Goal: Transaction & Acquisition: Register for event/course

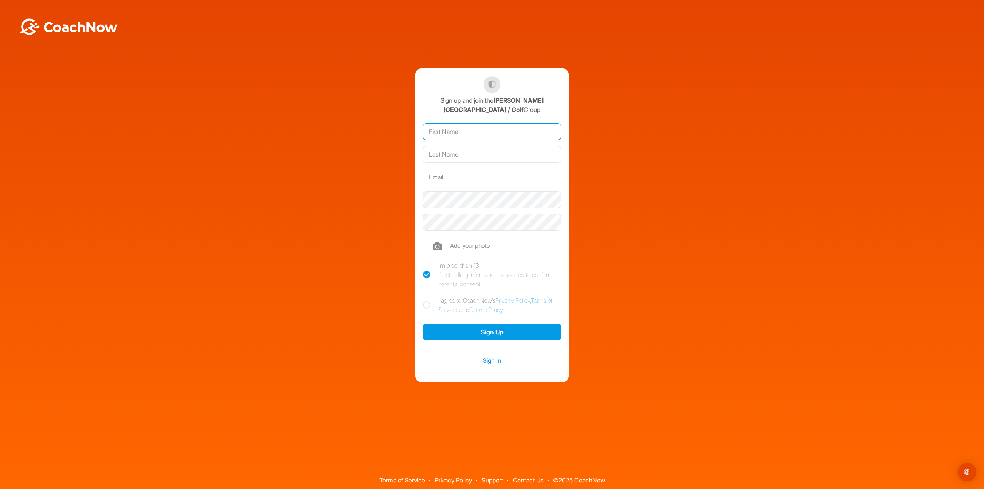
click at [480, 128] on input "text" at bounding box center [492, 131] width 138 height 17
type input "Leah"
type input "Scott"
type input "ScottServiceCo@hotmail.com"
click at [624, 327] on div "Sign up and join the King's Grant Golf Academy / Golf Group Leah Scott ScottSer…" at bounding box center [492, 224] width 976 height 313
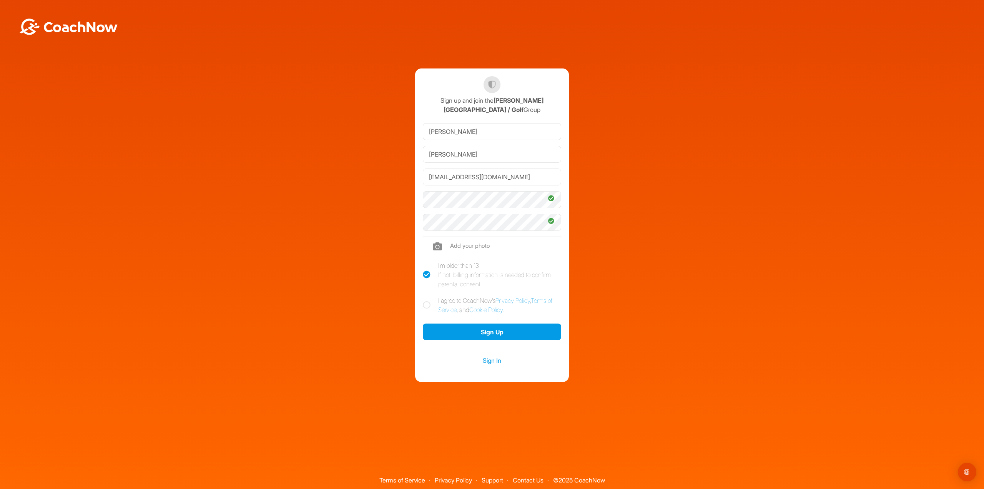
drag, startPoint x: 422, startPoint y: 300, endPoint x: 428, endPoint y: 301, distance: 5.8
click at [427, 300] on div "Sign up and join the King's Grant Golf Academy / Golf Group Leah Scott ScottSer…" at bounding box center [492, 224] width 154 height 313
click at [427, 304] on icon at bounding box center [427, 305] width 8 height 8
click at [427, 301] on input "I agree to CoachNow's Privacy Policy , Terms of Service , and Cookie Policy ." at bounding box center [425, 298] width 5 height 5
checkbox input "true"
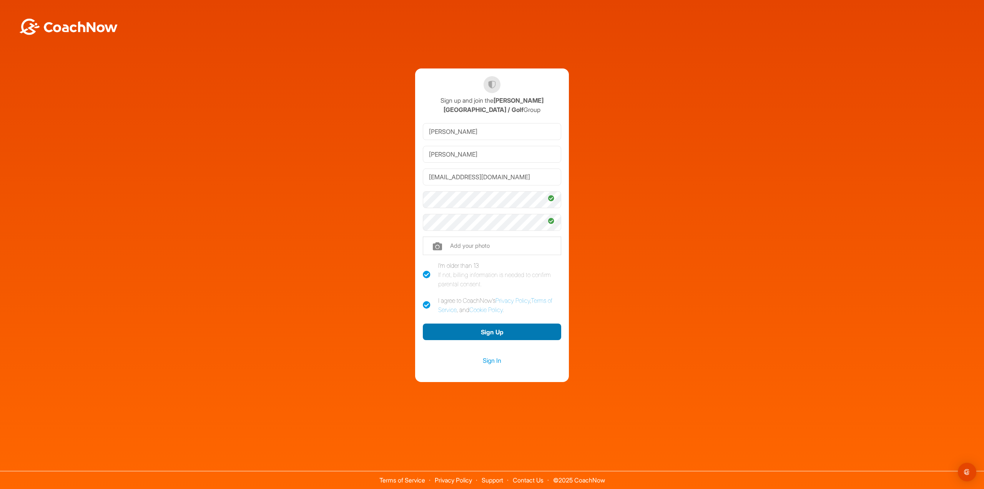
click at [438, 338] on button "Sign Up" at bounding box center [492, 331] width 138 height 17
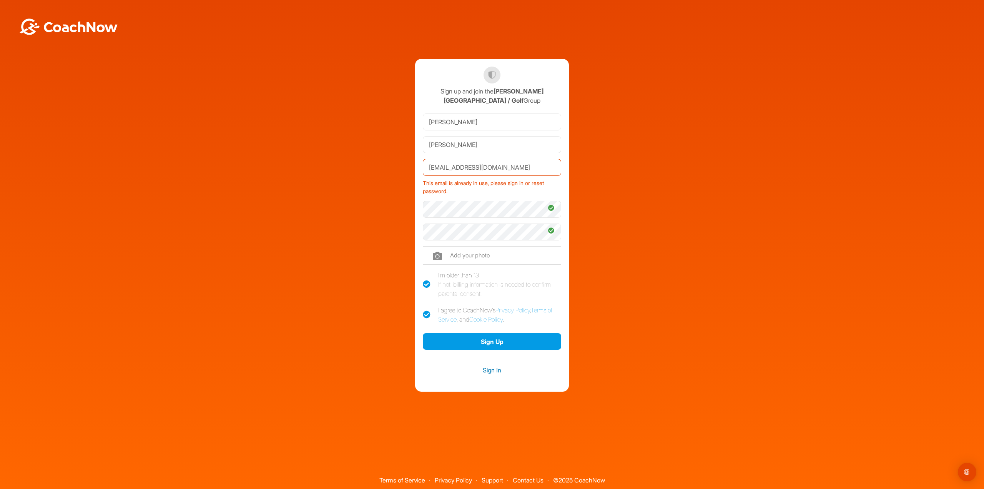
click at [448, 372] on link "Sign In" at bounding box center [492, 370] width 138 height 10
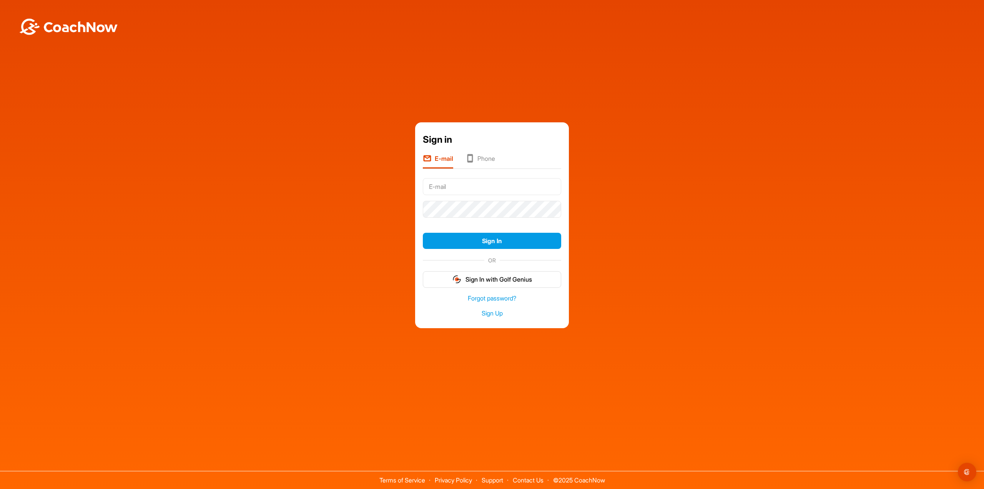
click at [445, 188] on input "text" at bounding box center [492, 186] width 138 height 17
type input "ScottServiceCo@hotmail.com"
click at [428, 239] on button "Sign In" at bounding box center [492, 241] width 138 height 17
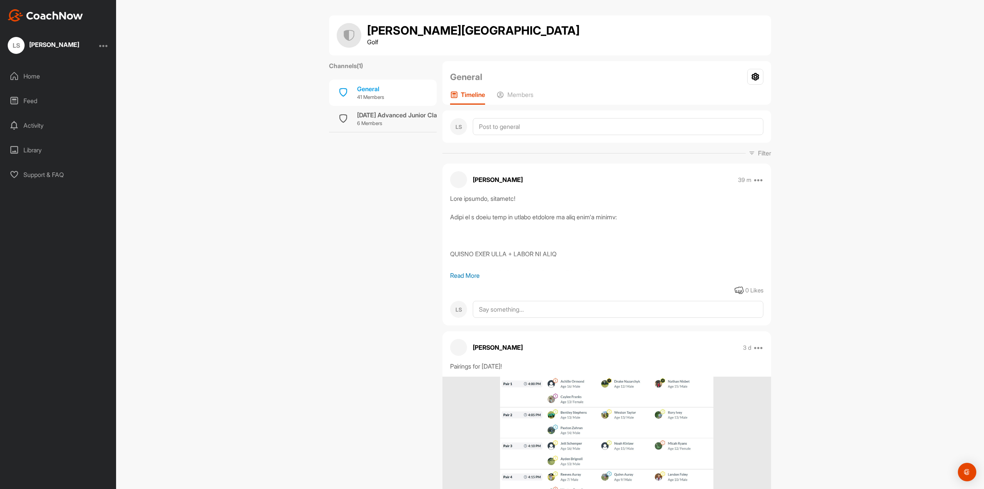
click at [28, 78] on div "Home" at bounding box center [58, 76] width 108 height 19
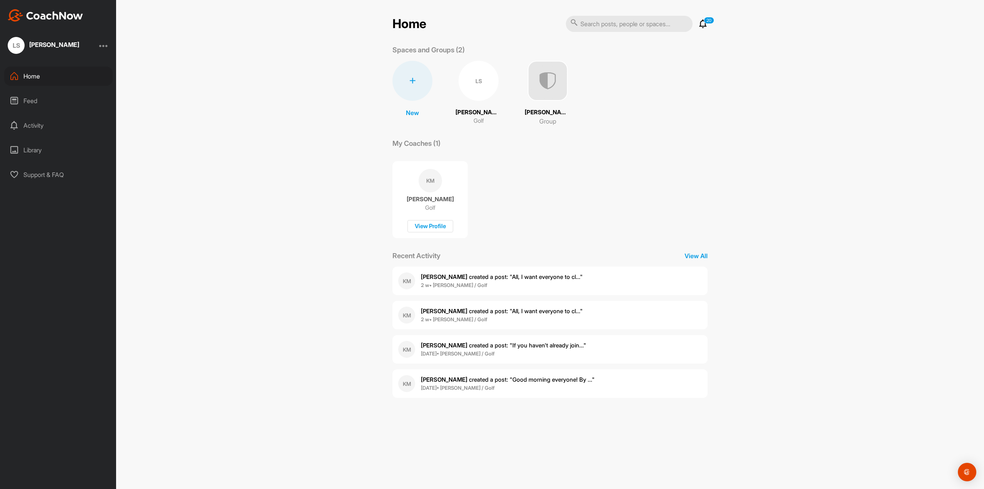
click at [38, 128] on div "Activity" at bounding box center [58, 125] width 108 height 19
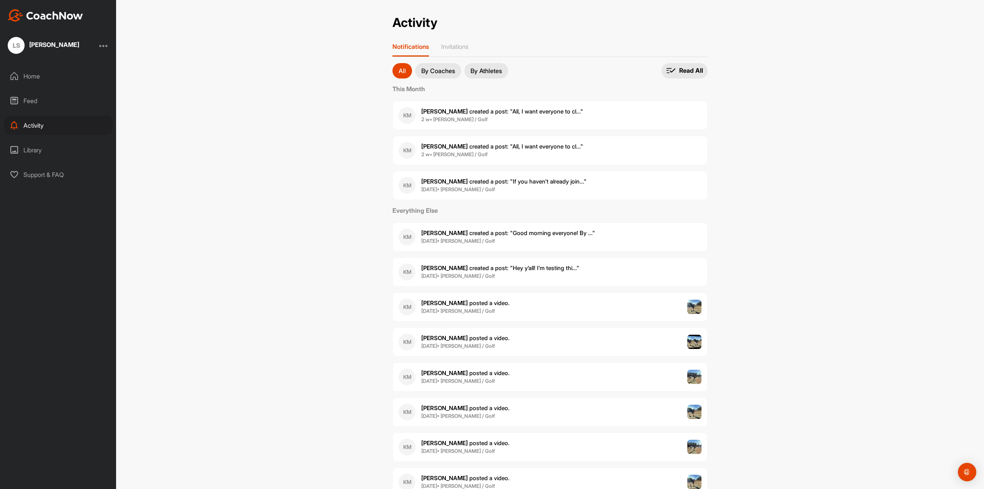
click at [33, 105] on div "Feed" at bounding box center [58, 100] width 108 height 19
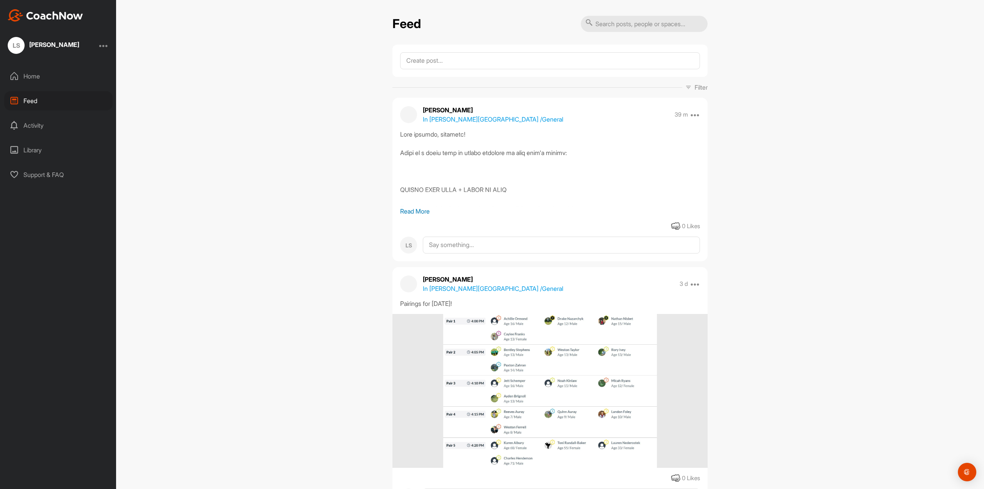
click at [33, 152] on div "Library" at bounding box center [58, 149] width 108 height 19
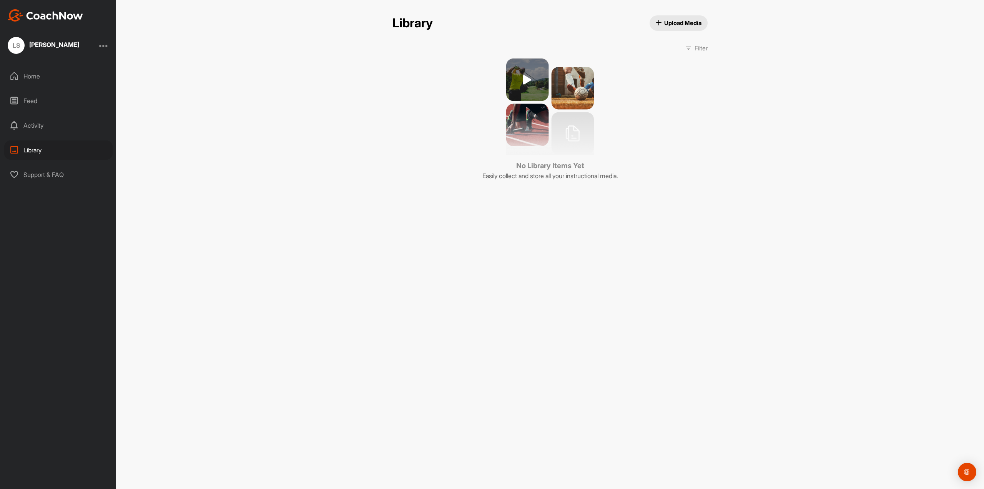
click at [36, 126] on div "Activity" at bounding box center [58, 125] width 108 height 19
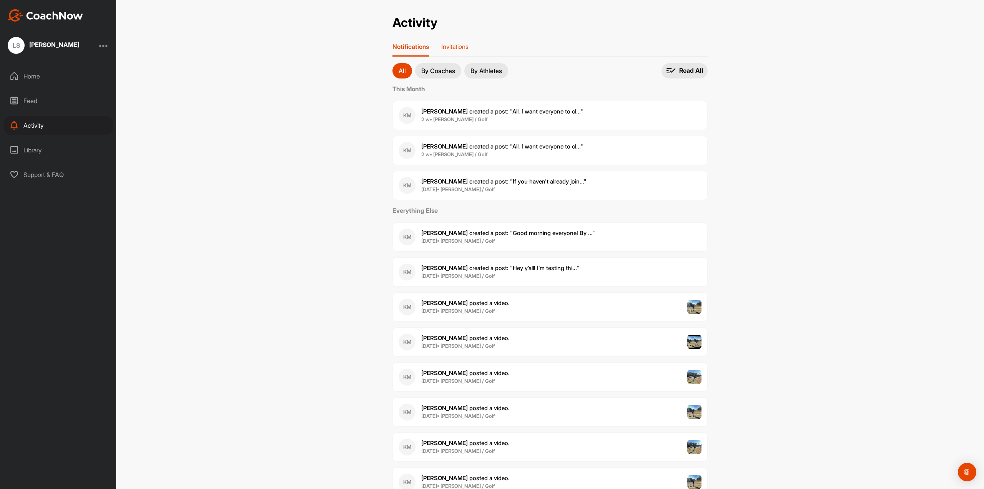
click at [447, 47] on p "Invitations" at bounding box center [454, 47] width 27 height 8
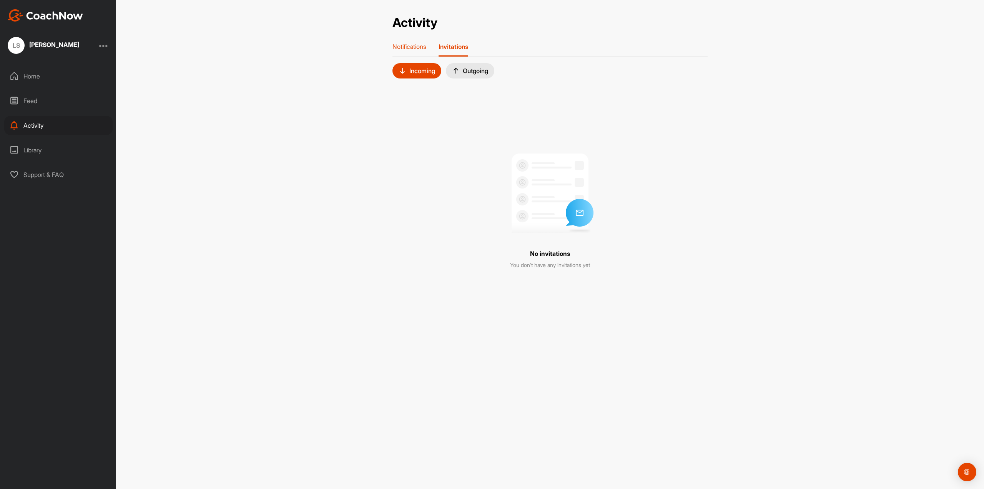
click at [426, 49] on p "Notifications" at bounding box center [409, 47] width 34 height 8
